Goal: Transaction & Acquisition: Purchase product/service

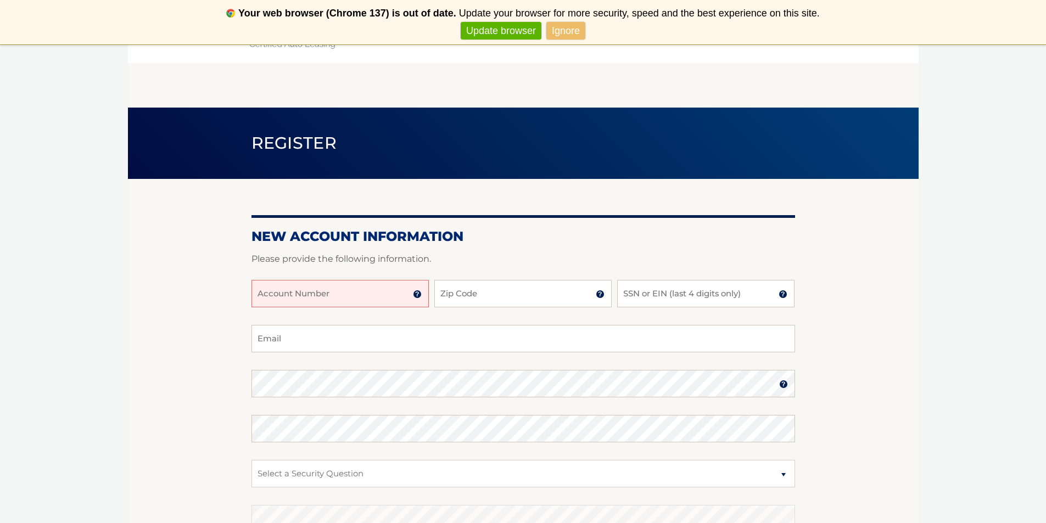
click at [339, 293] on input "Account Number" at bounding box center [339, 293] width 177 height 27
click at [419, 293] on img at bounding box center [417, 294] width 9 height 9
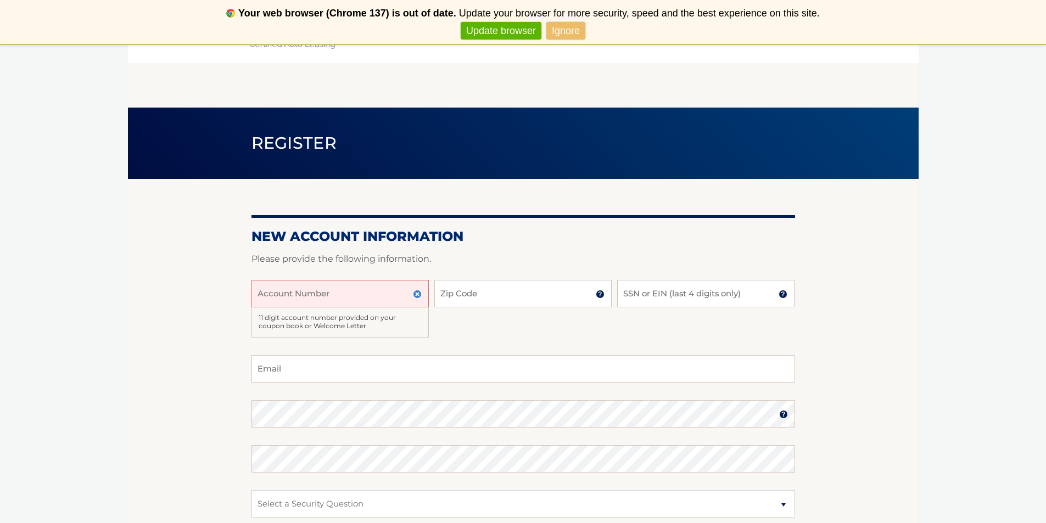
click at [506, 341] on div "Account Number 11 digit account number provided on your coupon book or Welcome …" at bounding box center [522, 317] width 543 height 75
click at [669, 296] on input "SSN or EIN (last 4 digits only)" at bounding box center [705, 293] width 177 height 27
click at [368, 299] on input "Account Number" at bounding box center [339, 293] width 177 height 27
type input "6"
click at [345, 296] on input "Account Number" at bounding box center [339, 293] width 177 height 27
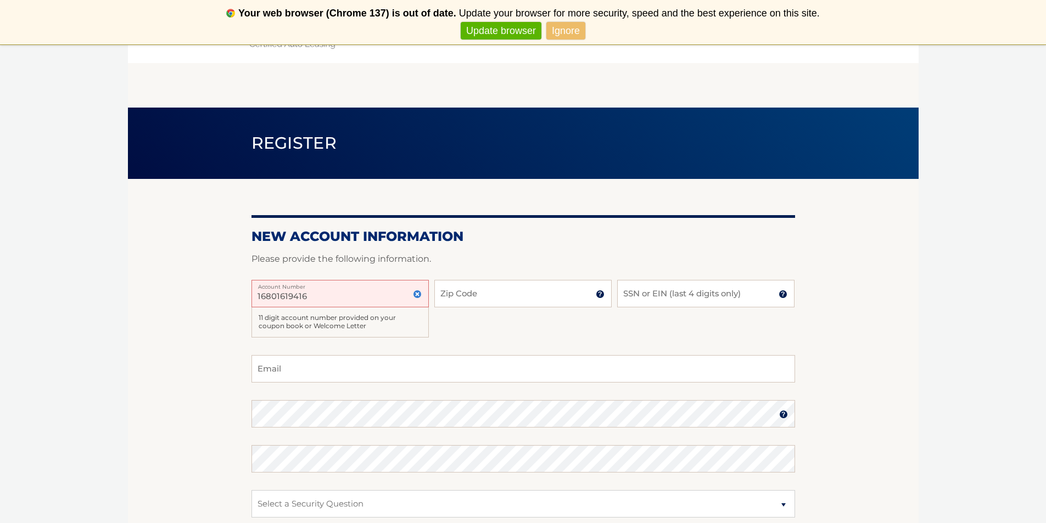
type input "16801619416"
click at [472, 299] on input "Zip Code" at bounding box center [522, 293] width 177 height 27
click at [481, 298] on input "Zip Code" at bounding box center [522, 293] width 177 height 27
type input "33166"
click at [695, 285] on input "SSN or EIN (last 4 digits only)" at bounding box center [705, 293] width 177 height 27
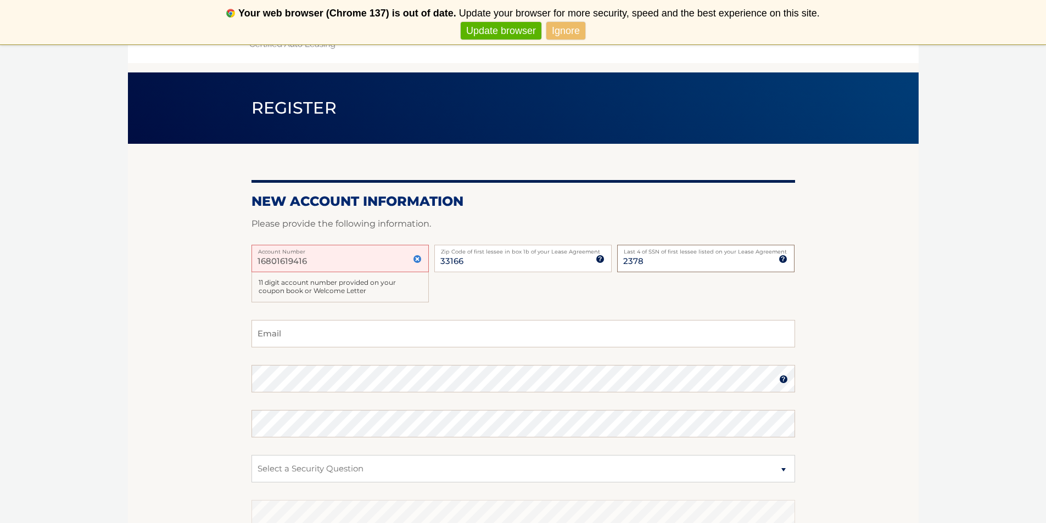
scroll to position [55, 0]
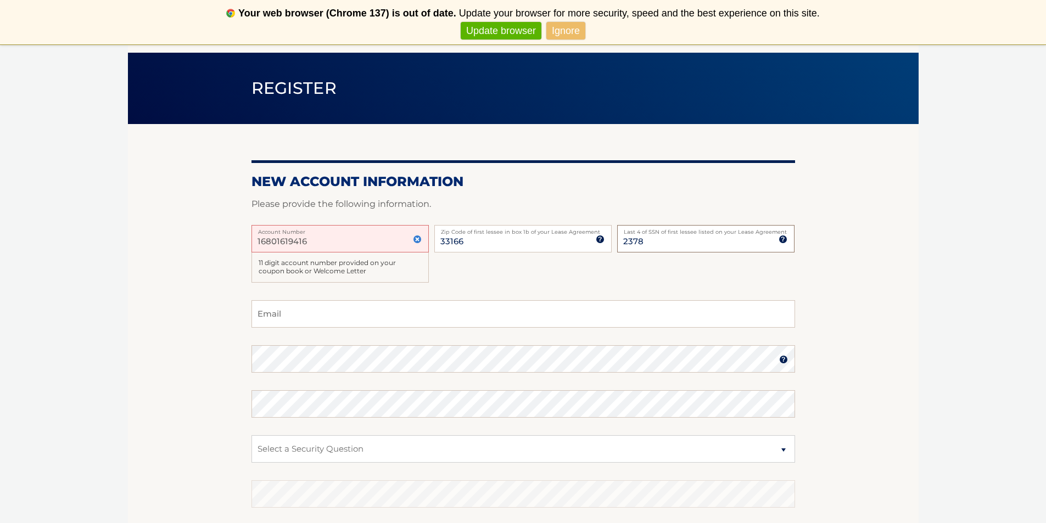
type input "2378"
click at [360, 321] on input "Email" at bounding box center [522, 313] width 543 height 27
type input "dcarter0508@yahoo.com"
click at [327, 446] on select "Select a Security Question What was the name of your elementary school? What is…" at bounding box center [522, 448] width 543 height 27
select select "1"
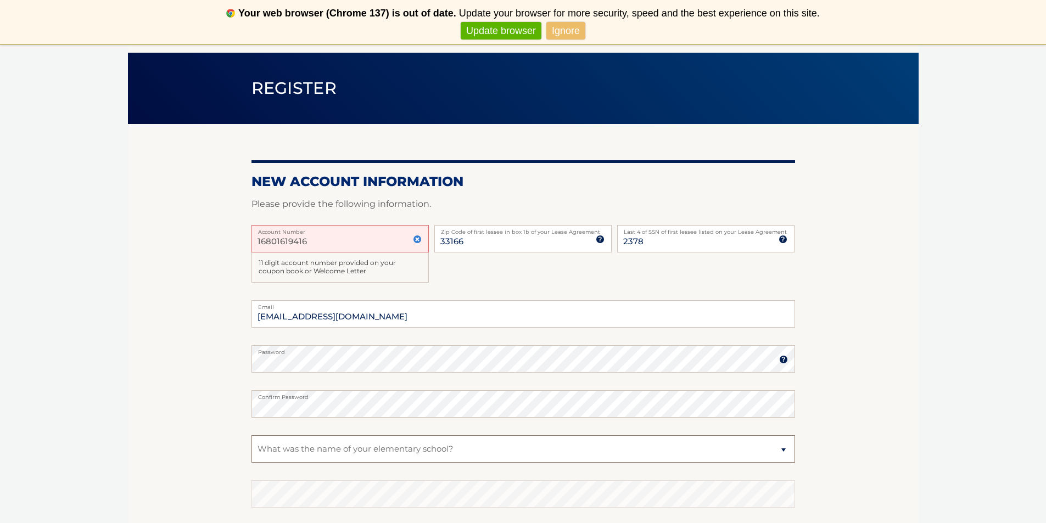
click at [251, 435] on select "Select a Security Question What was the name of your elementary school? What is…" at bounding box center [522, 448] width 543 height 27
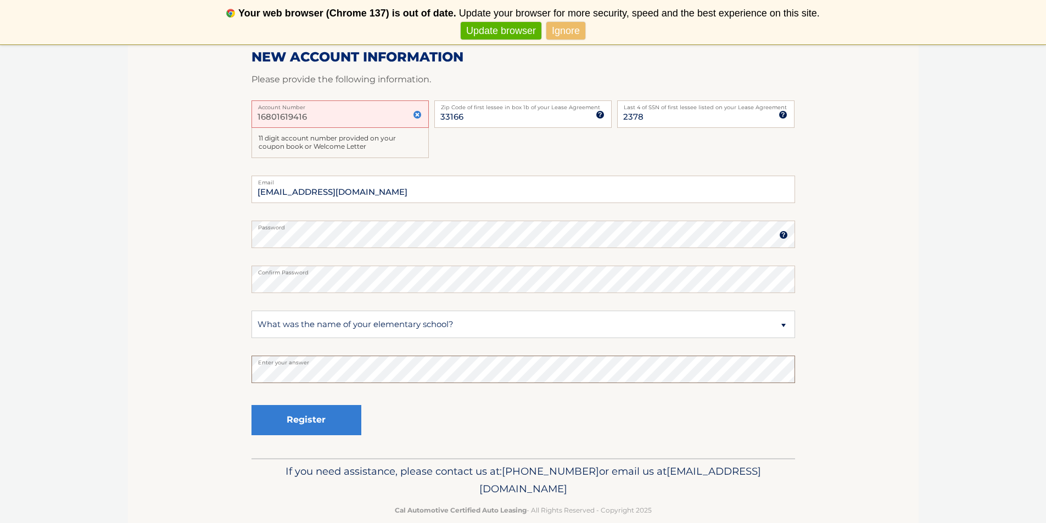
scroll to position [198, 0]
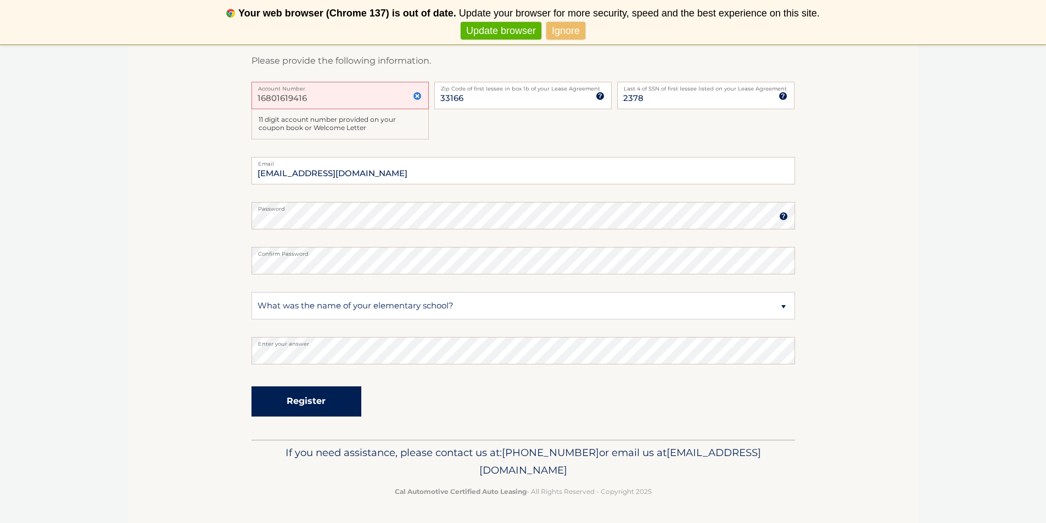
click at [300, 407] on button "Register" at bounding box center [306, 401] width 110 height 30
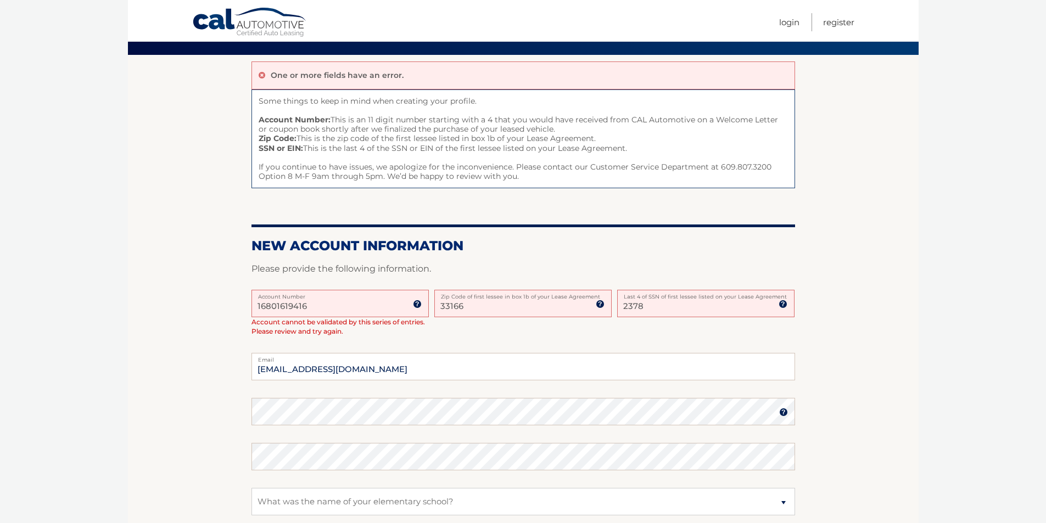
scroll to position [220, 0]
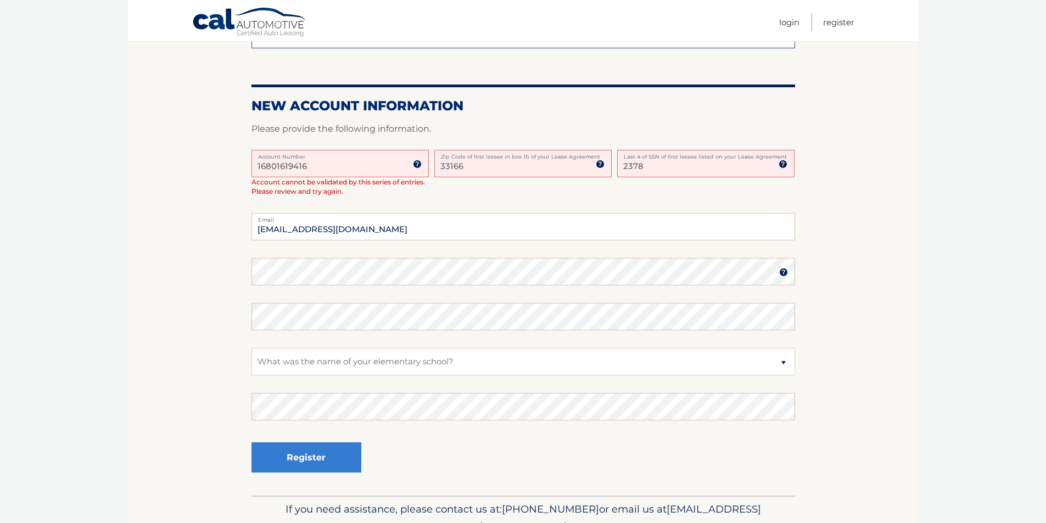
click at [340, 169] on input "16801619416" at bounding box center [339, 163] width 177 height 27
drag, startPoint x: 340, startPoint y: 169, endPoint x: 220, endPoint y: 174, distance: 120.3
click at [220, 174] on section "One or more fields have an error. Some things to keep in mind when creating you…" at bounding box center [523, 205] width 790 height 581
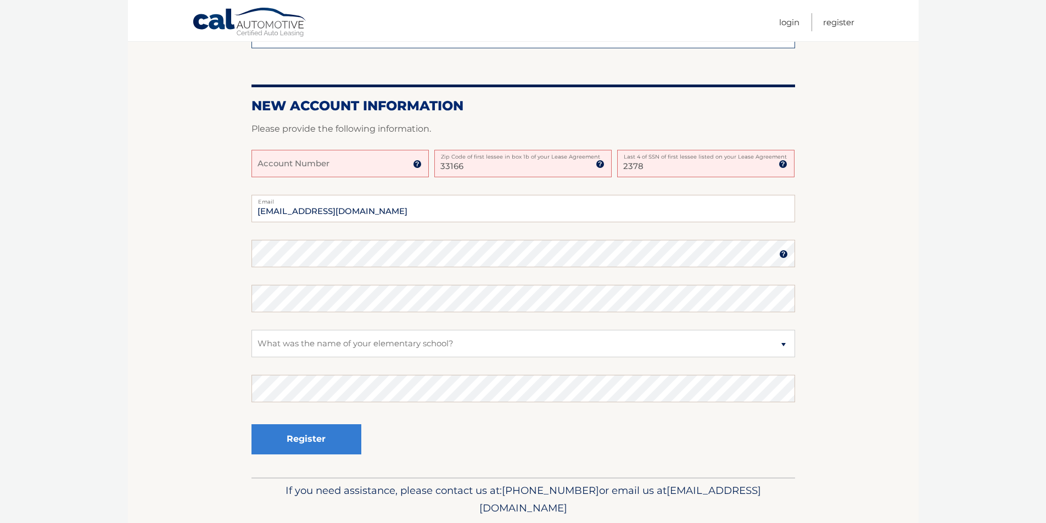
click at [361, 167] on input "Account Number" at bounding box center [339, 163] width 177 height 27
type input "44455997518"
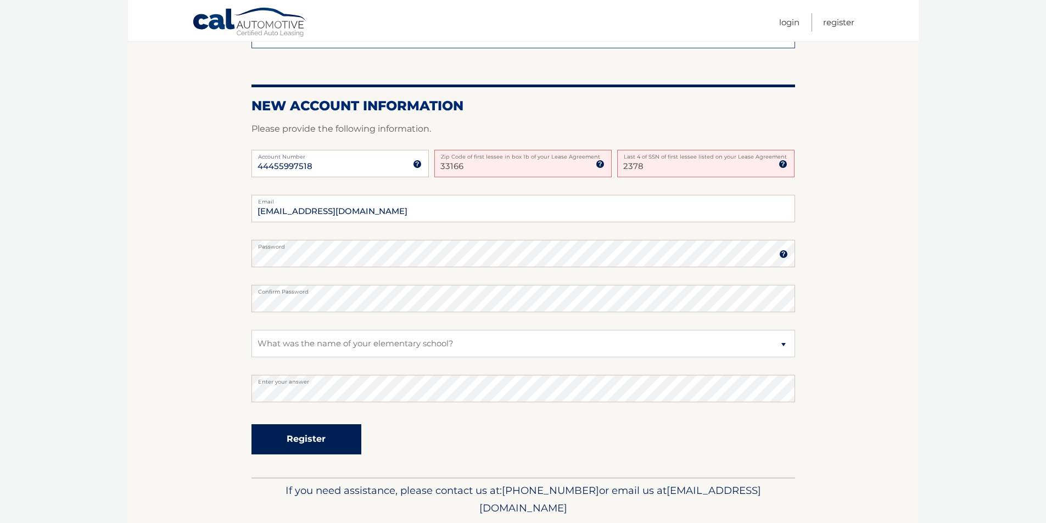
click at [341, 438] on button "Register" at bounding box center [306, 439] width 110 height 30
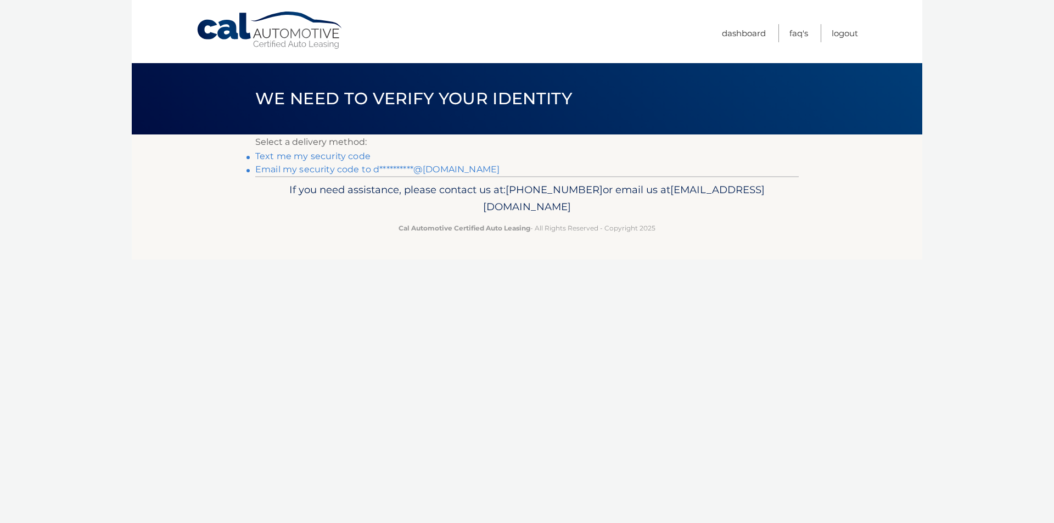
click at [312, 158] on link "Text me my security code" at bounding box center [312, 156] width 115 height 10
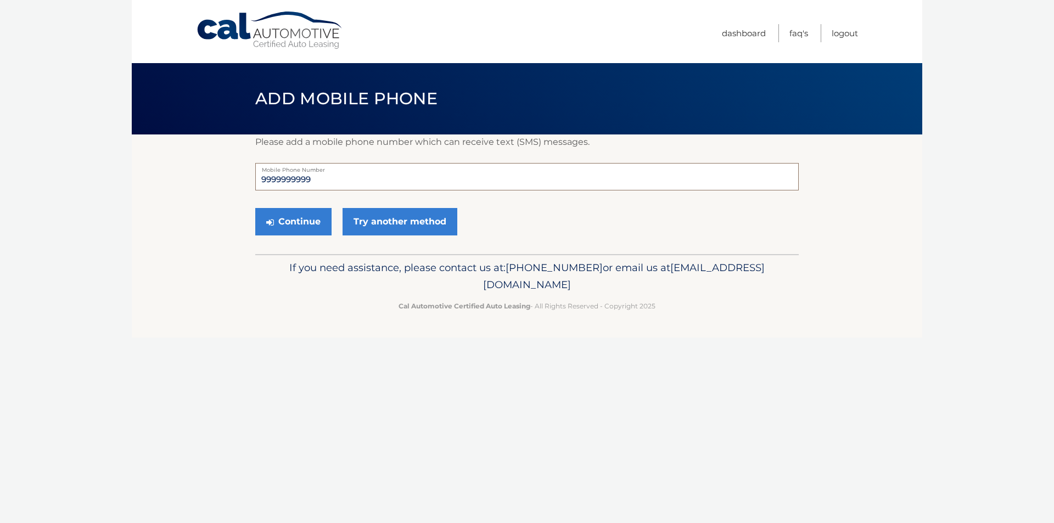
drag, startPoint x: 339, startPoint y: 180, endPoint x: 180, endPoint y: 172, distance: 158.9
click at [180, 172] on section "Please add a mobile phone number which can receive text (SMS) messages. 9999999…" at bounding box center [527, 194] width 790 height 120
type input "3053237158"
click at [314, 219] on button "Continue" at bounding box center [293, 221] width 76 height 27
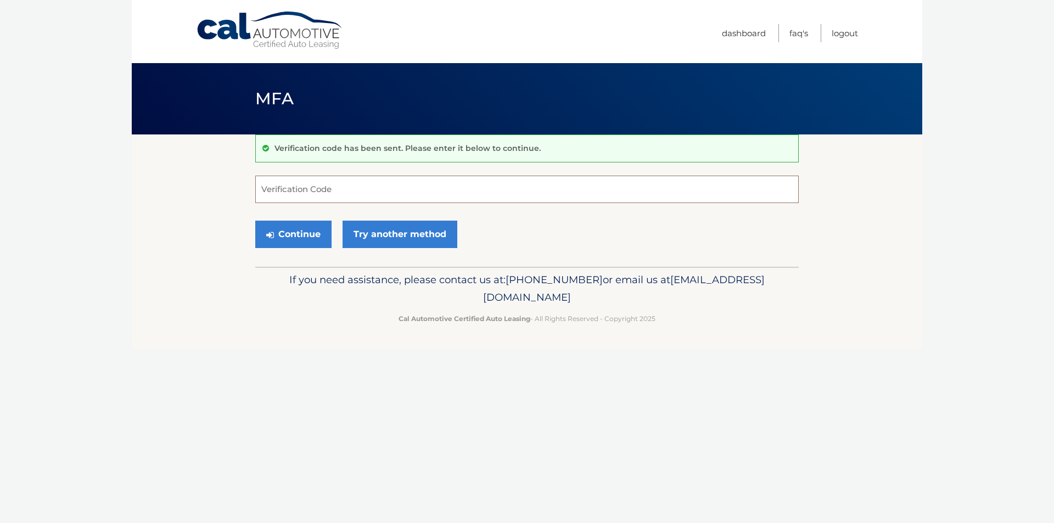
click at [318, 194] on input "Verification Code" at bounding box center [526, 189] width 543 height 27
type input "667658"
click at [299, 236] on button "Continue" at bounding box center [293, 234] width 76 height 27
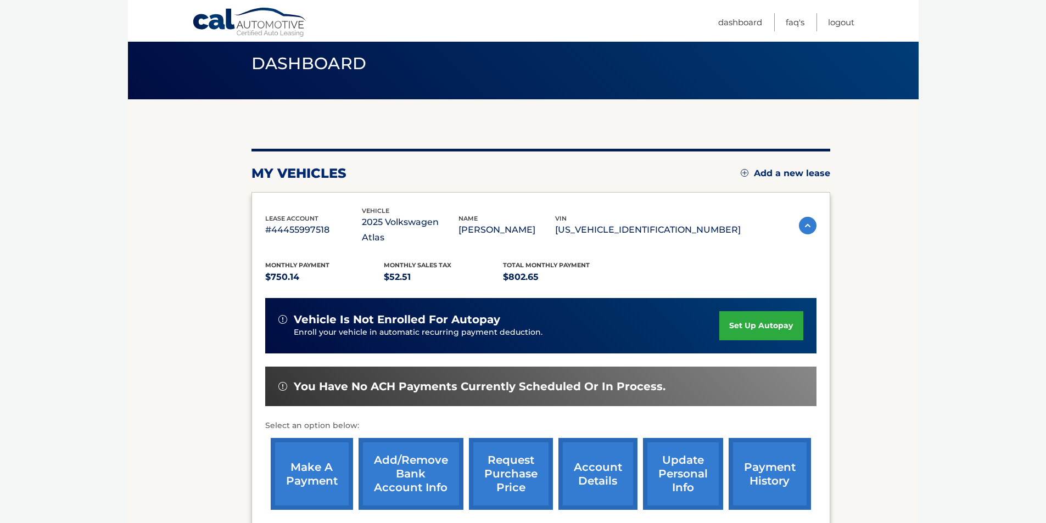
scroll to position [55, 0]
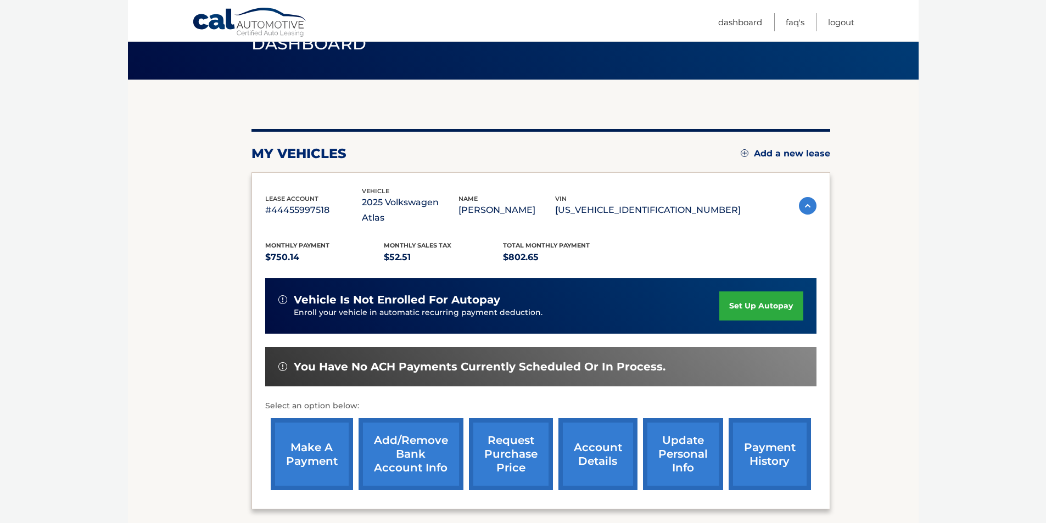
click at [428, 457] on link "Add/Remove bank account info" at bounding box center [410, 454] width 105 height 72
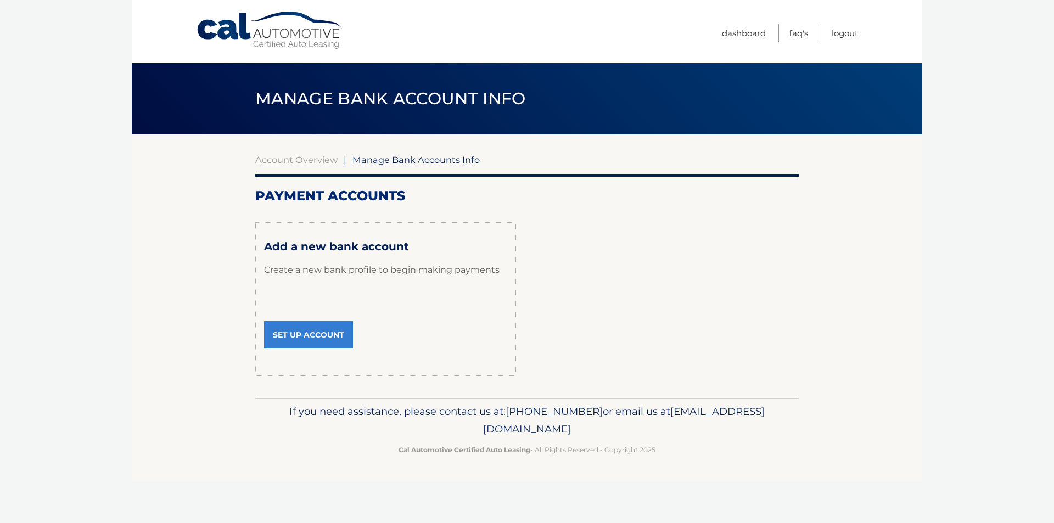
click at [323, 341] on link "Set Up Account" at bounding box center [308, 334] width 89 height 27
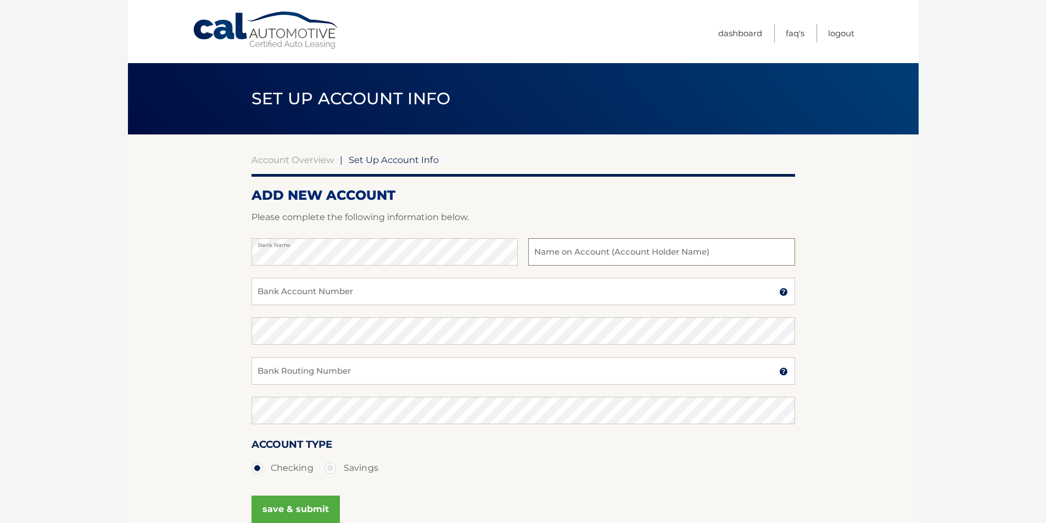
click at [572, 253] on input "text" at bounding box center [661, 251] width 266 height 27
type input "[PERSON_NAME]"
click at [521, 285] on input "Bank Account Number" at bounding box center [522, 291] width 543 height 27
type input "898017310953"
click at [295, 380] on input "Bank Routing Number" at bounding box center [522, 370] width 543 height 27
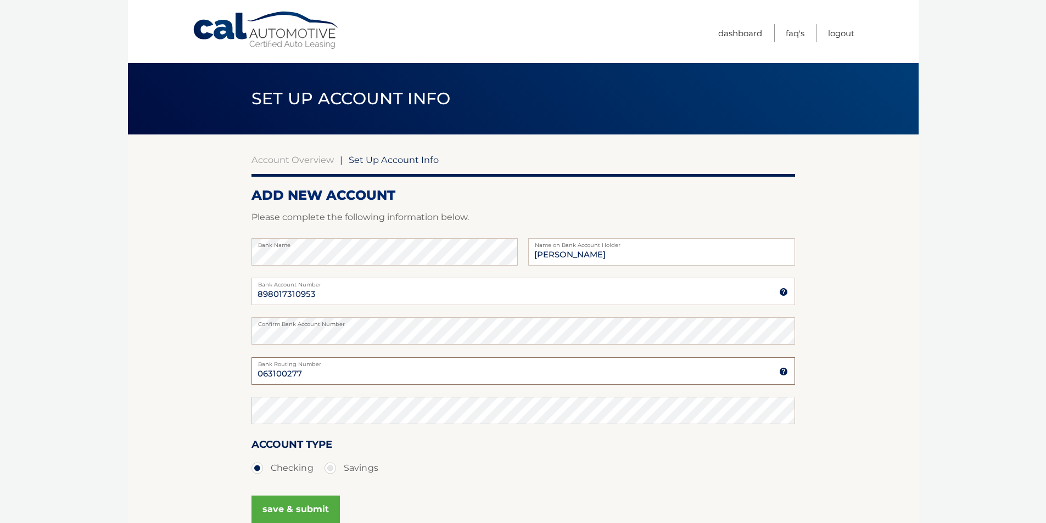
type input "063100277"
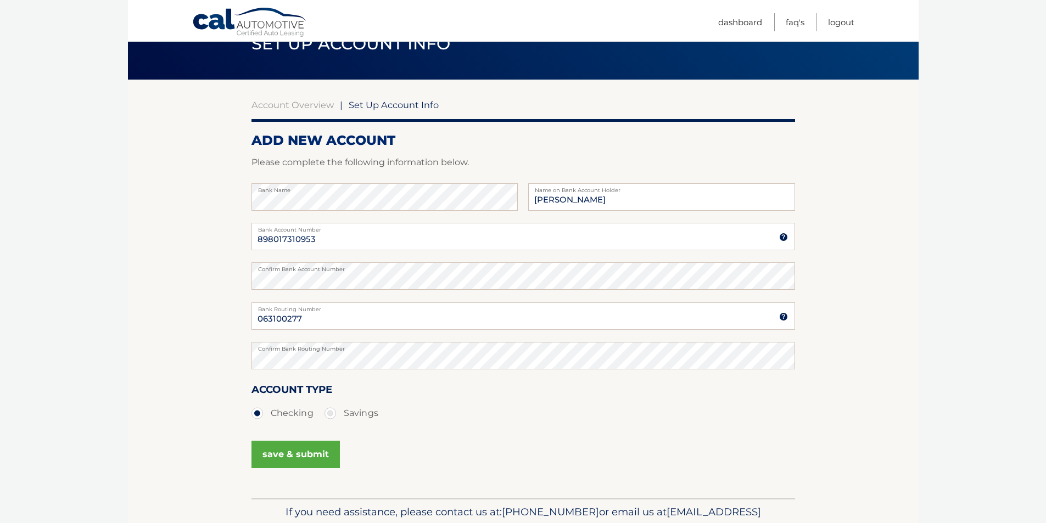
click at [277, 456] on button "save & submit" at bounding box center [295, 454] width 88 height 27
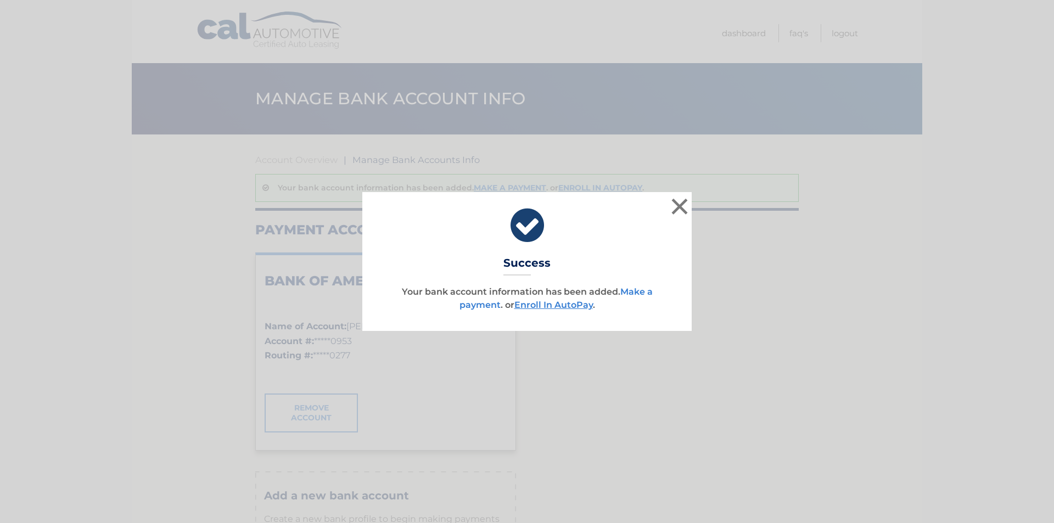
click at [635, 294] on link "Make a payment" at bounding box center [555, 299] width 193 height 24
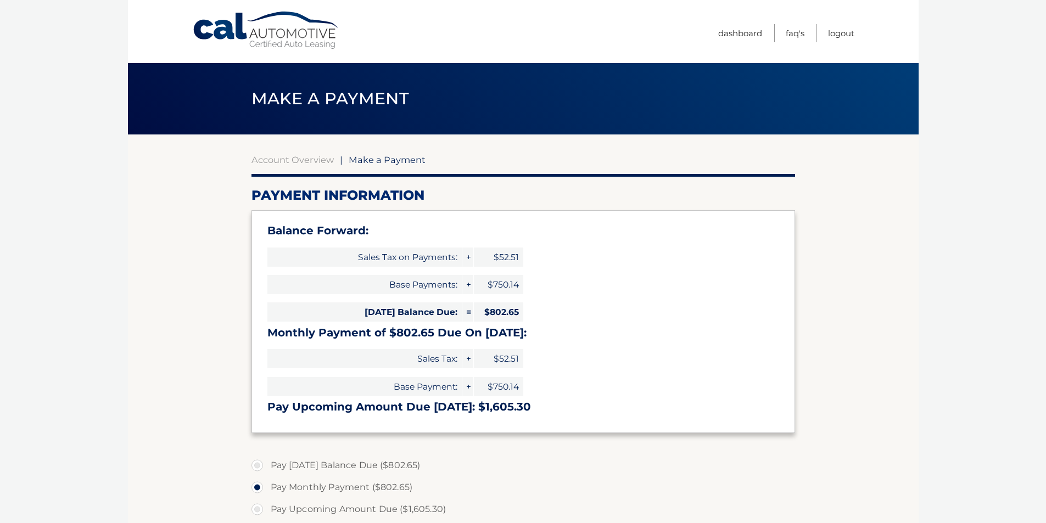
select select "NGRjN2NjOTQtYTRmMC00ZTA0LWEwYjQtZmNlZTQ4MTI2Mzcx"
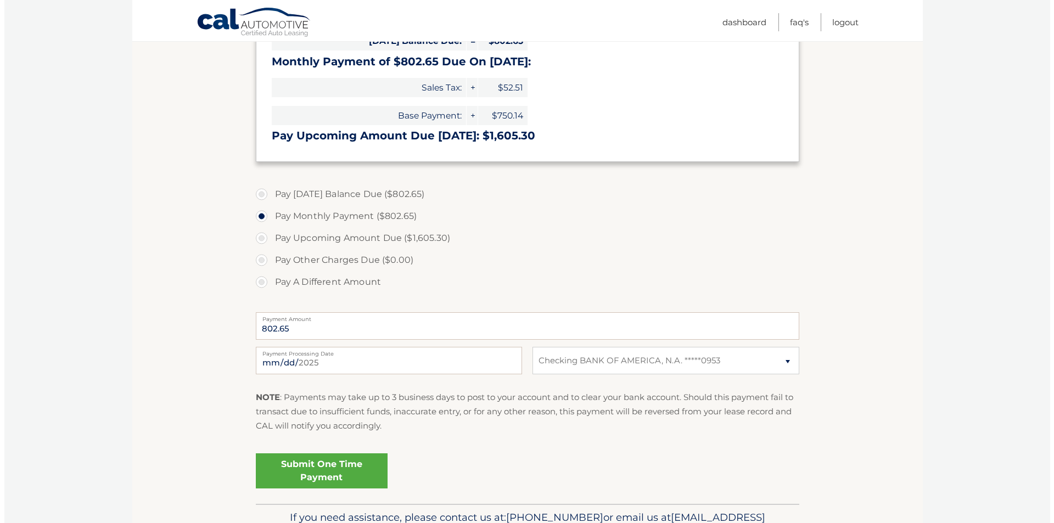
scroll to position [274, 0]
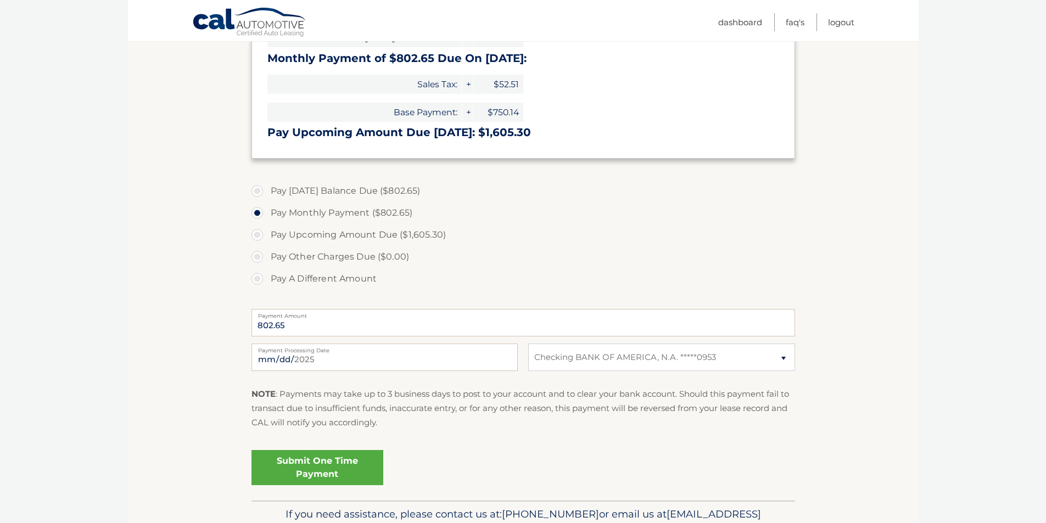
click at [340, 463] on link "Submit One Time Payment" at bounding box center [317, 467] width 132 height 35
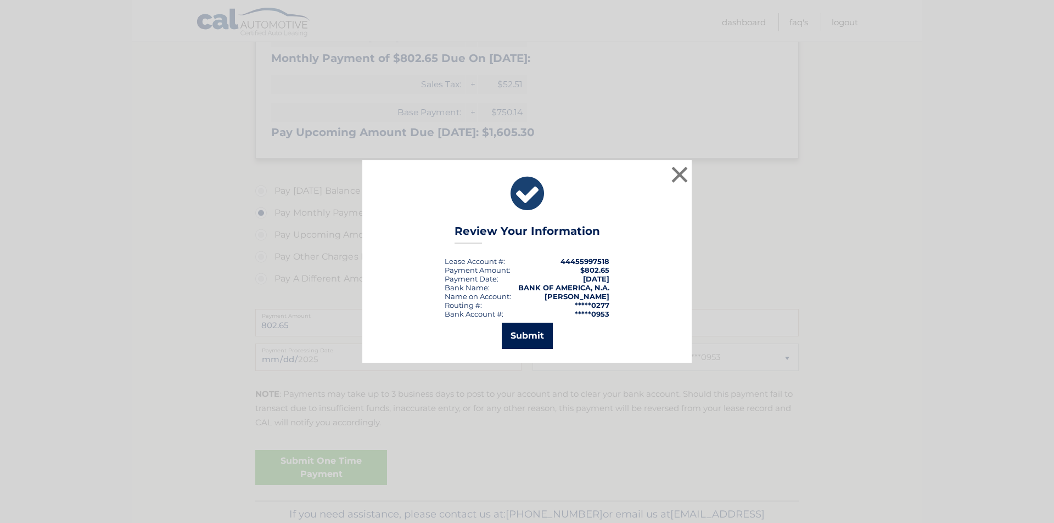
click at [541, 336] on button "Submit" at bounding box center [527, 336] width 51 height 26
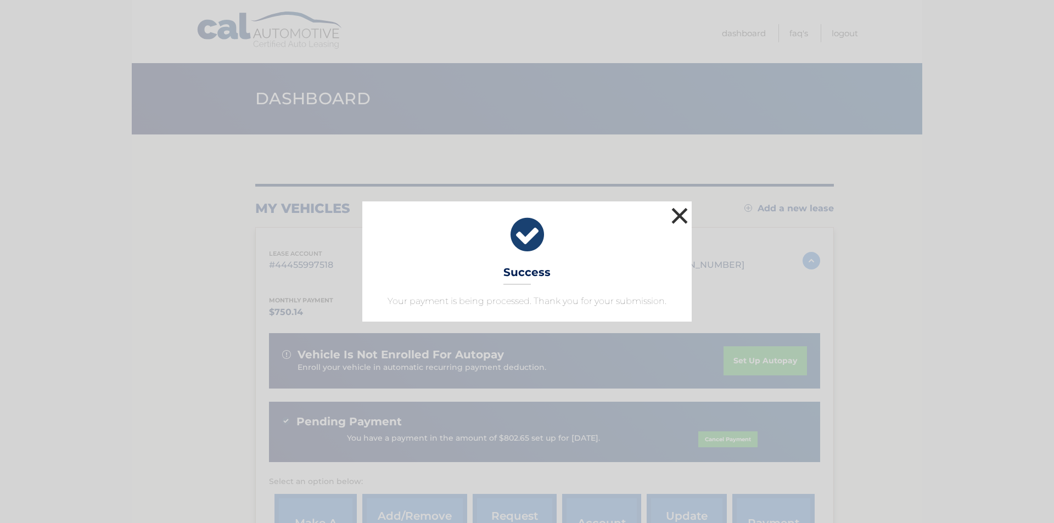
click at [674, 214] on button "×" at bounding box center [680, 216] width 22 height 22
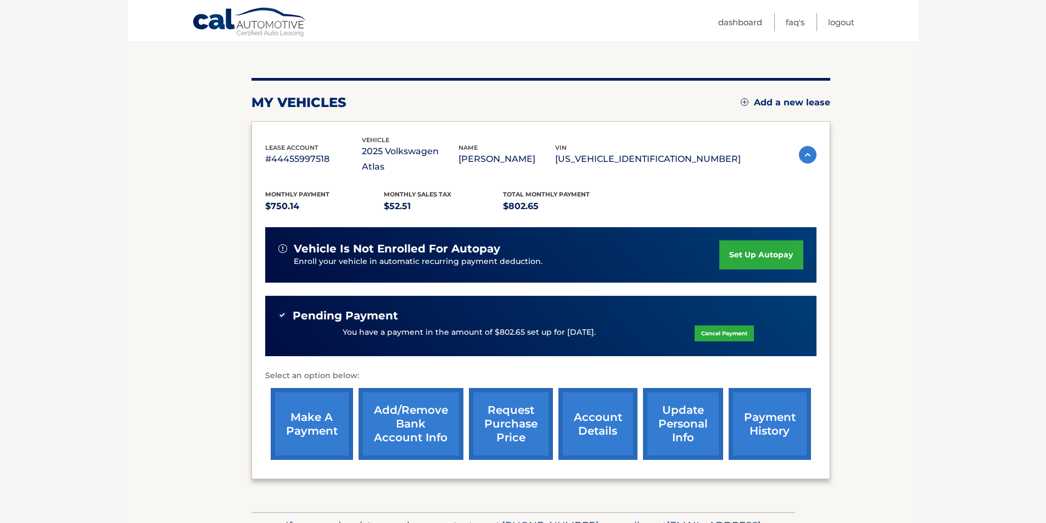
scroll to position [163, 0]
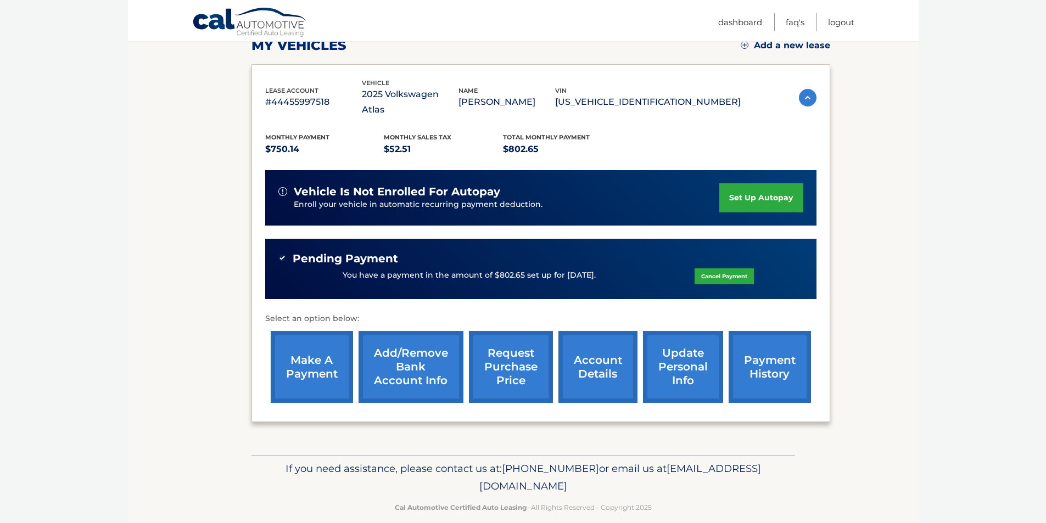
click at [602, 357] on link "account details" at bounding box center [597, 367] width 79 height 72
